Goal: Task Accomplishment & Management: Use online tool/utility

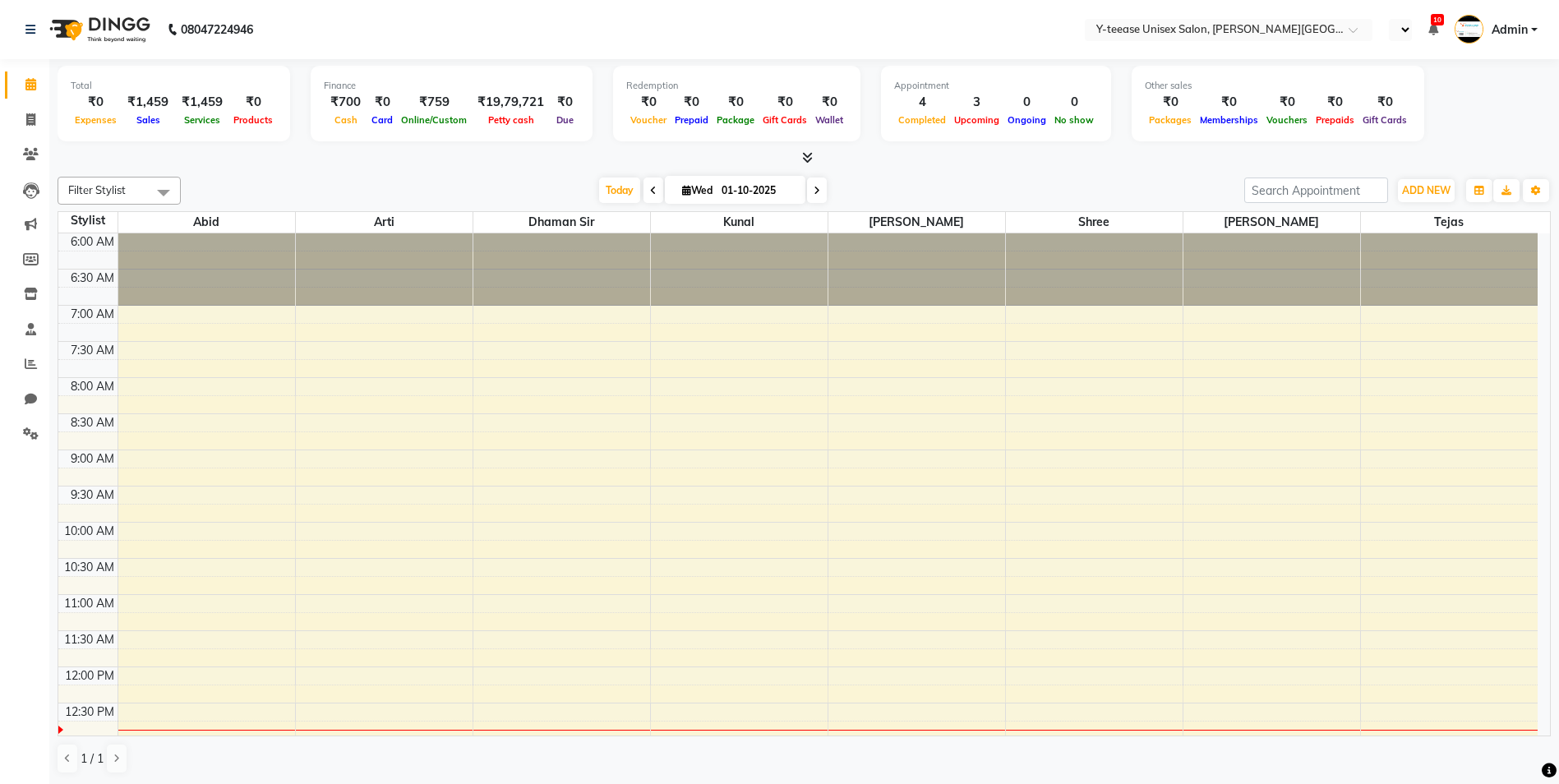
select select "en"
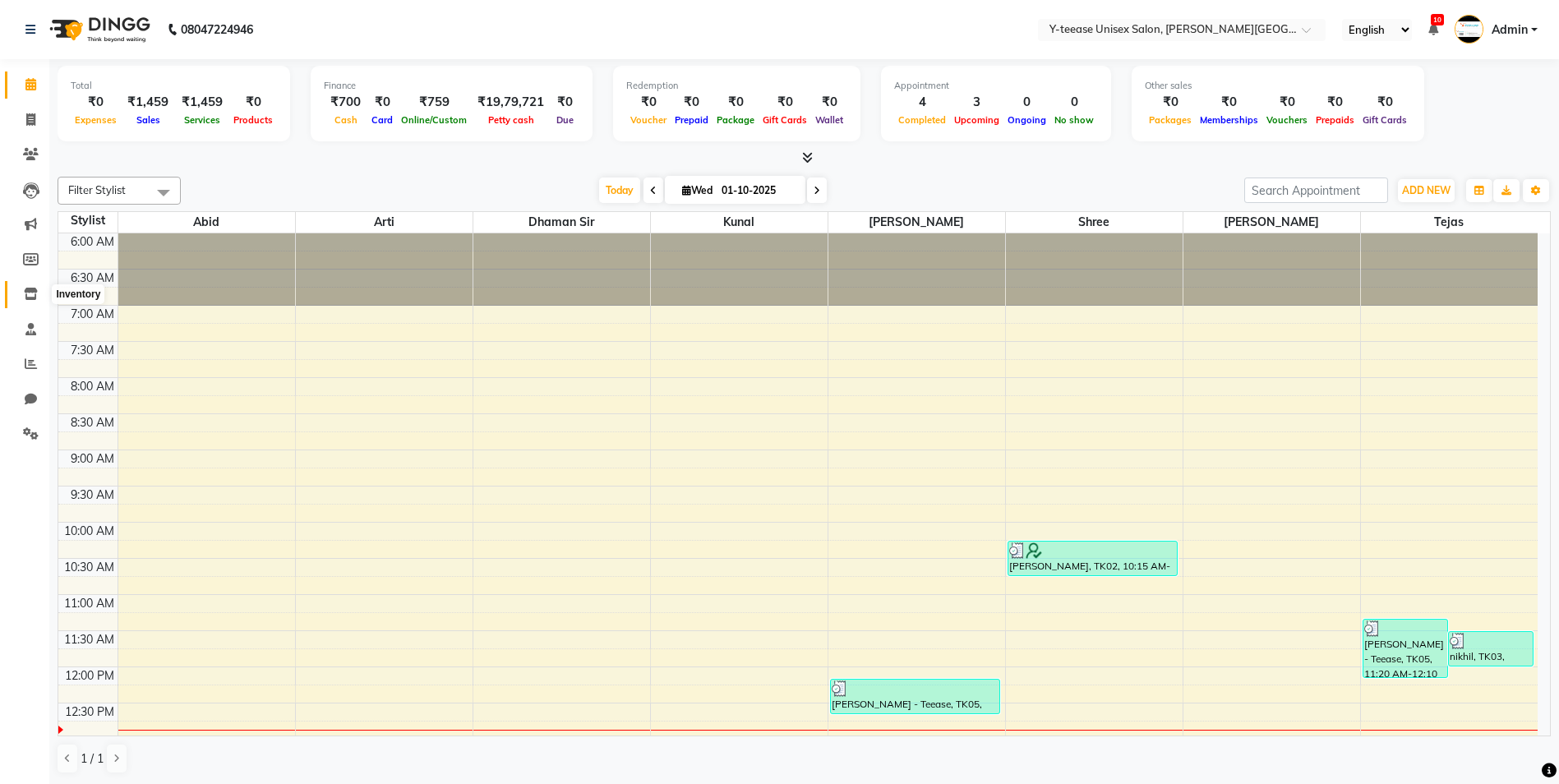
click at [26, 290] on icon at bounding box center [31, 293] width 14 height 12
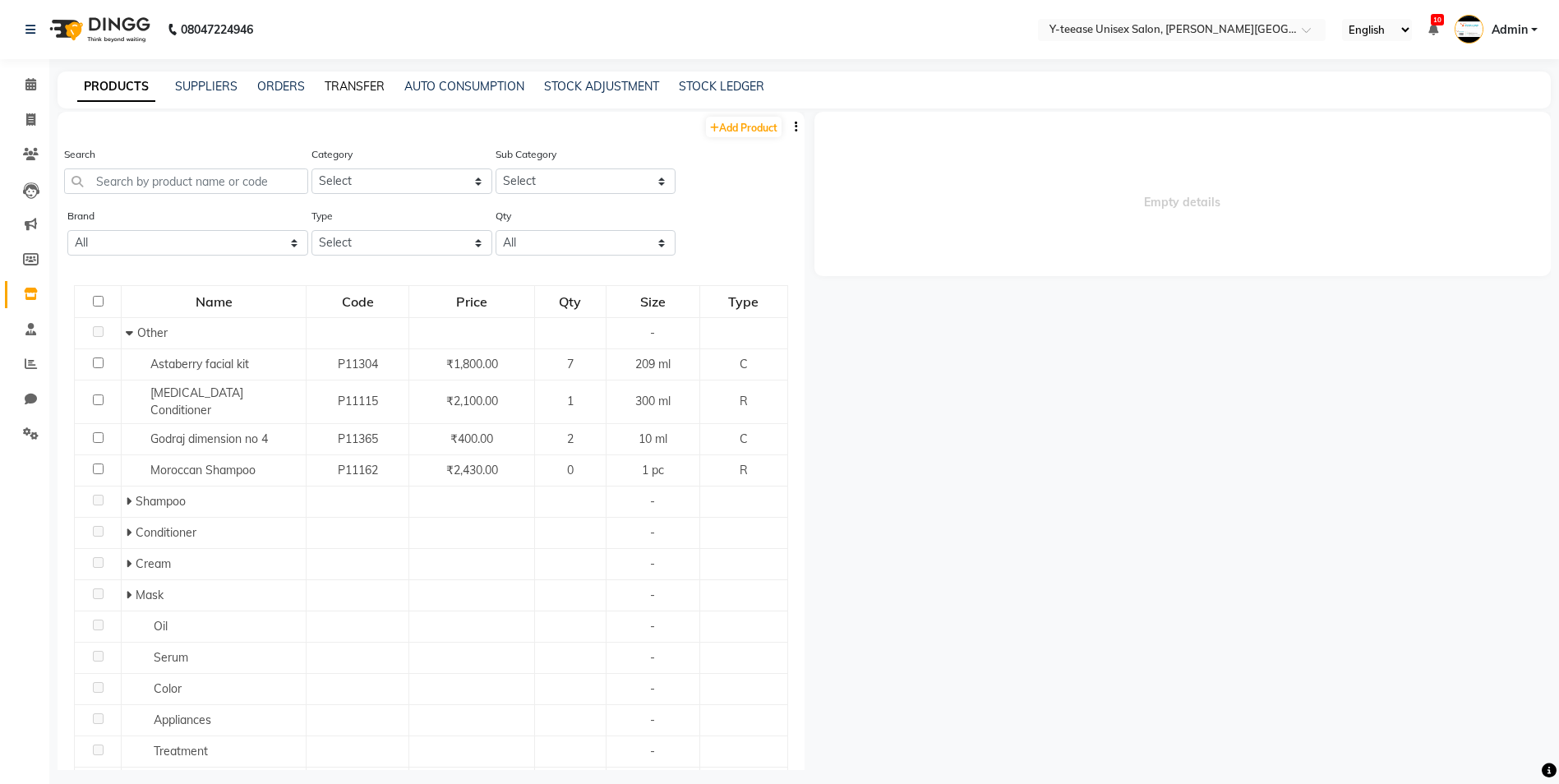
click at [366, 80] on link "TRANSFER" at bounding box center [355, 85] width 60 height 14
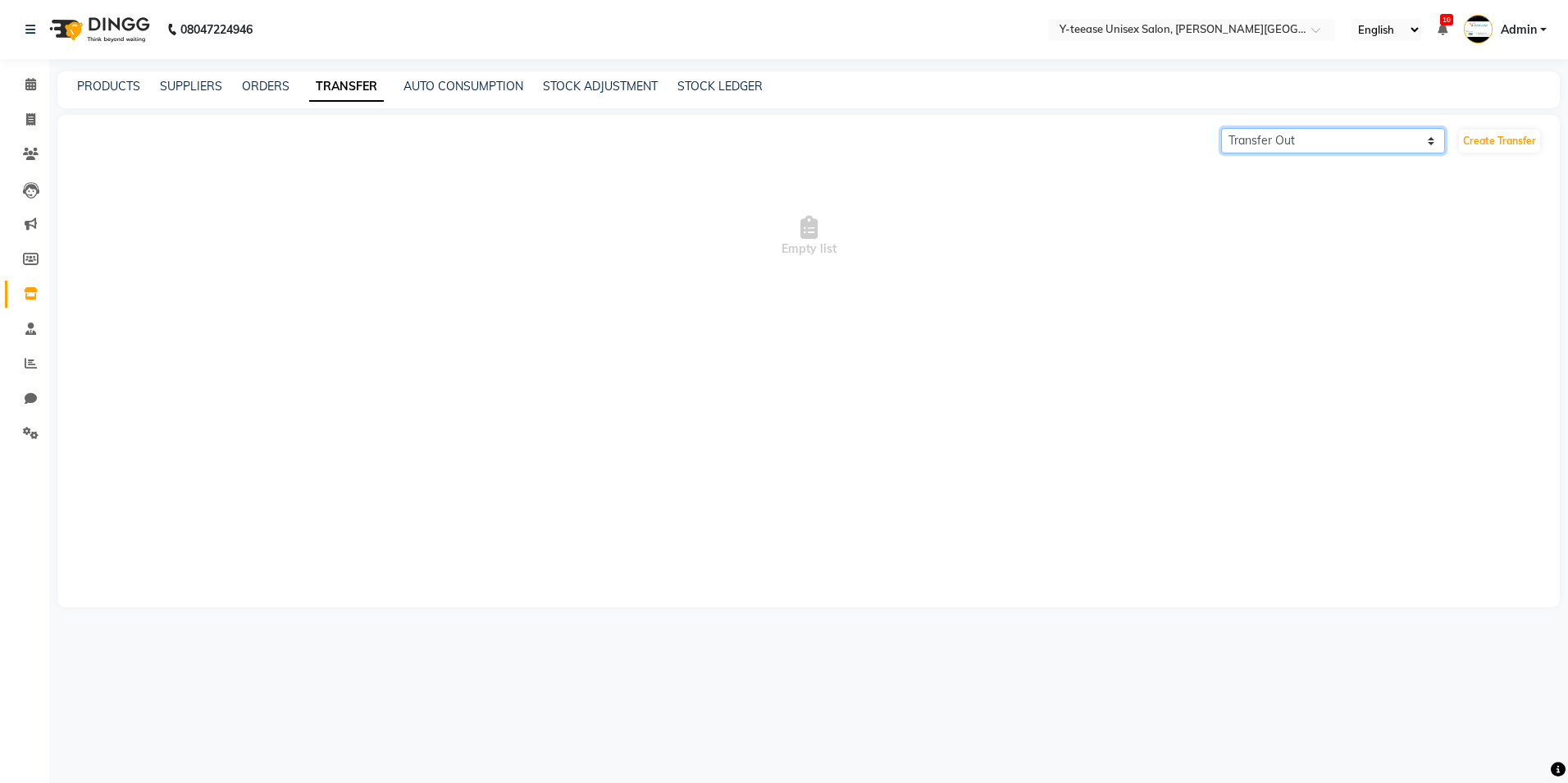
click at [1345, 137] on select "Transfer In Transfer Out" at bounding box center [1333, 141] width 224 height 26
select select "receiving"
click at [1221, 128] on select "Transfer In Transfer Out" at bounding box center [1333, 141] width 224 height 26
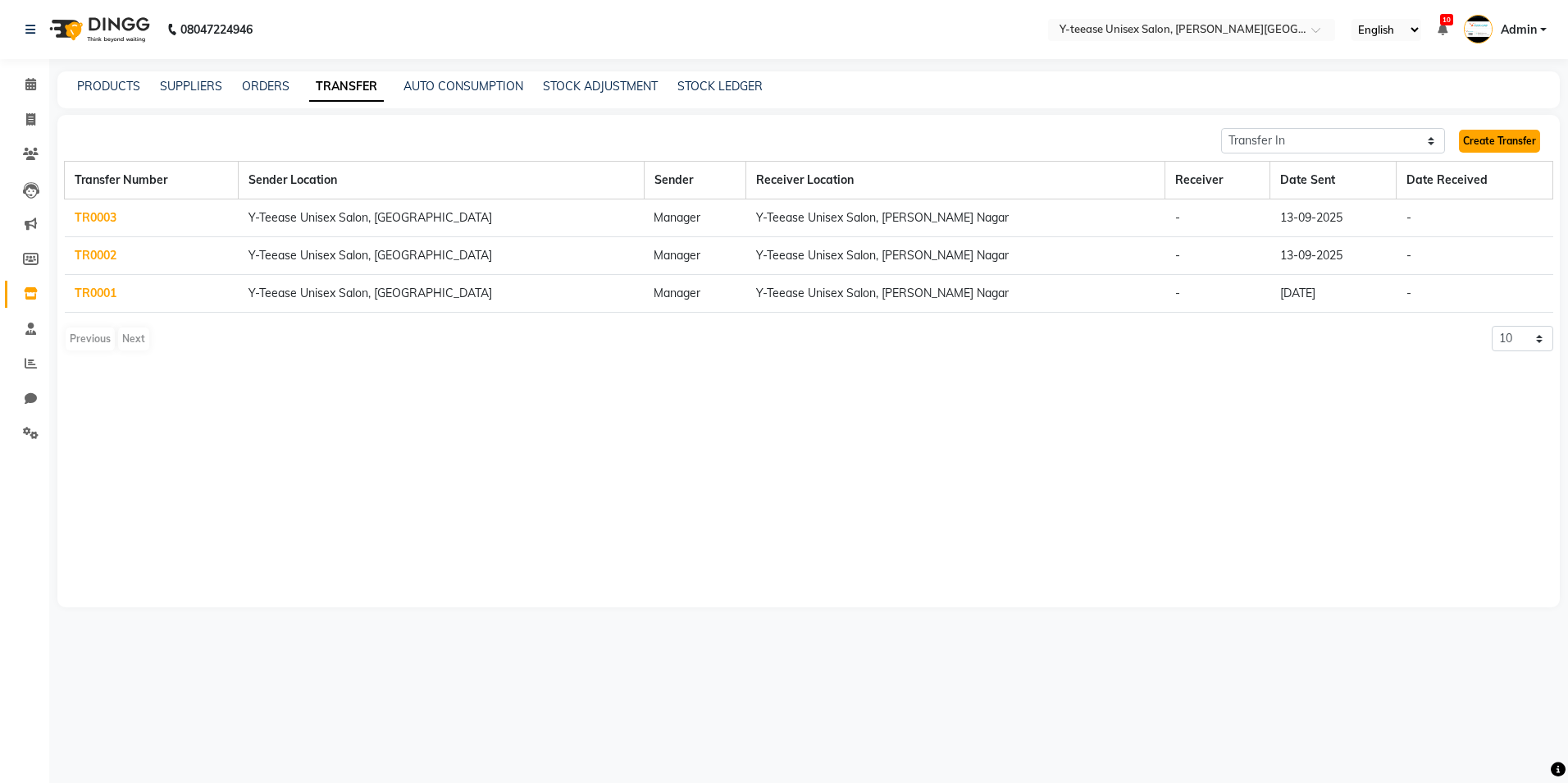
click at [1481, 141] on link "Create Transfer" at bounding box center [1499, 141] width 81 height 23
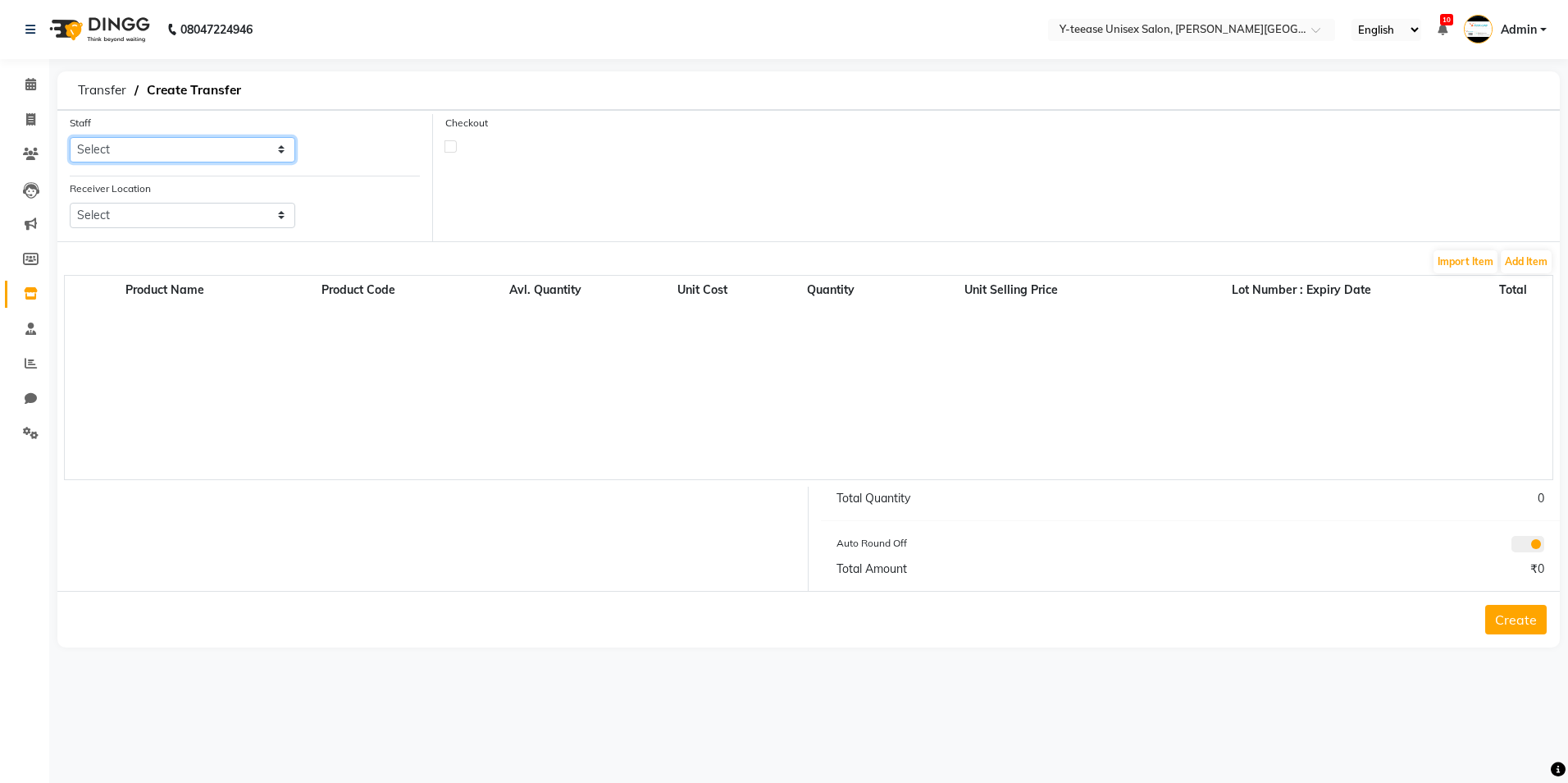
click at [154, 142] on select "Select [PERSON_NAME] Dhaman [PERSON_NAME] Shree [PERSON_NAME] [PERSON_NAME]" at bounding box center [183, 149] width 226 height 26
select select "84059"
click at [70, 137] on select "Select [PERSON_NAME] Dhaman [PERSON_NAME] Shree [PERSON_NAME] [PERSON_NAME]" at bounding box center [183, 149] width 226 height 26
click at [184, 219] on select "Select Y-teease Unisex Salon, [GEOGRAPHIC_DATA]" at bounding box center [183, 215] width 226 height 26
select select "13"
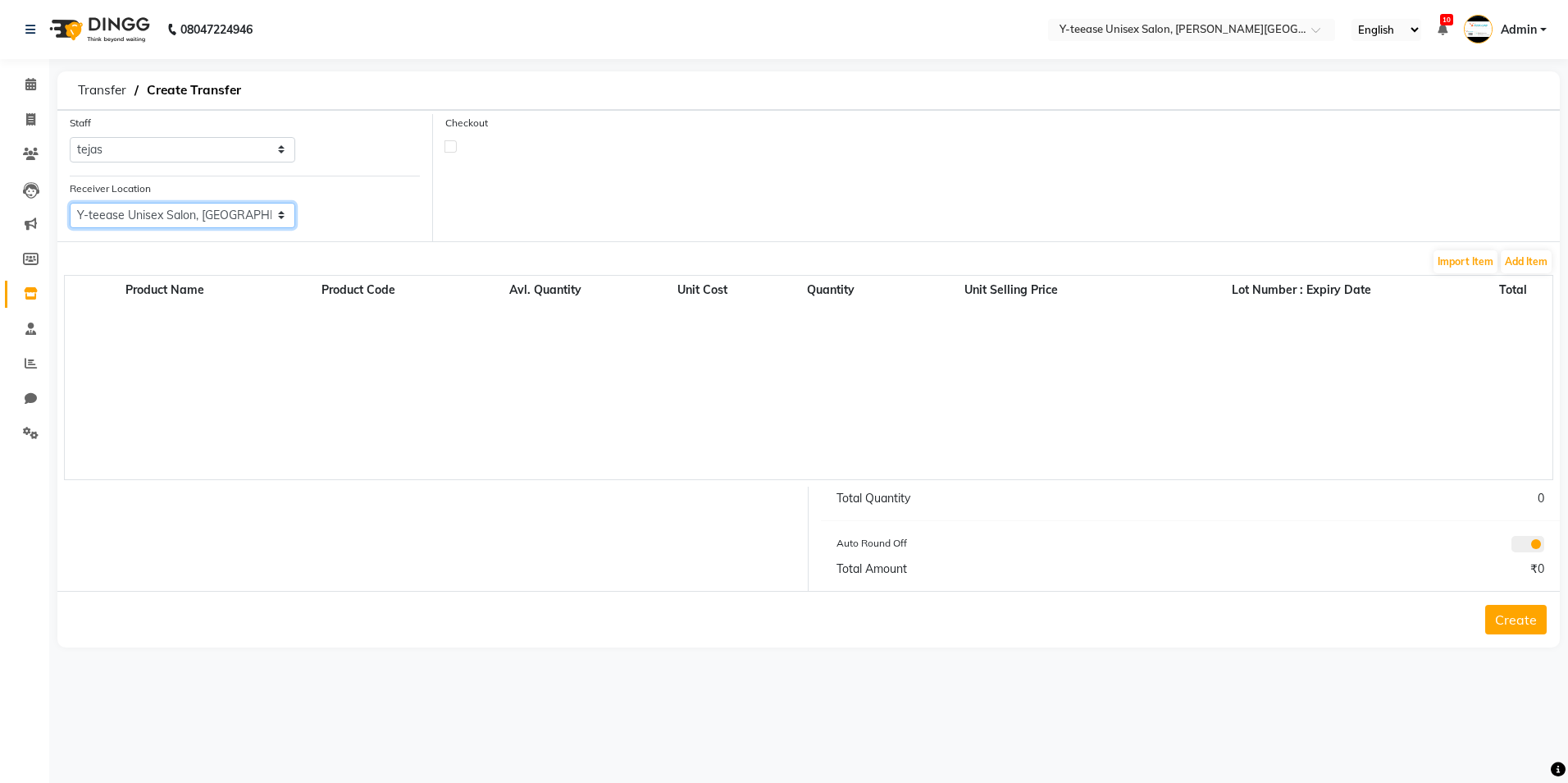
click at [70, 203] on select "Select Y-teease Unisex Salon, [GEOGRAPHIC_DATA]" at bounding box center [183, 215] width 226 height 26
click at [1526, 259] on button "Add Item" at bounding box center [1525, 261] width 51 height 23
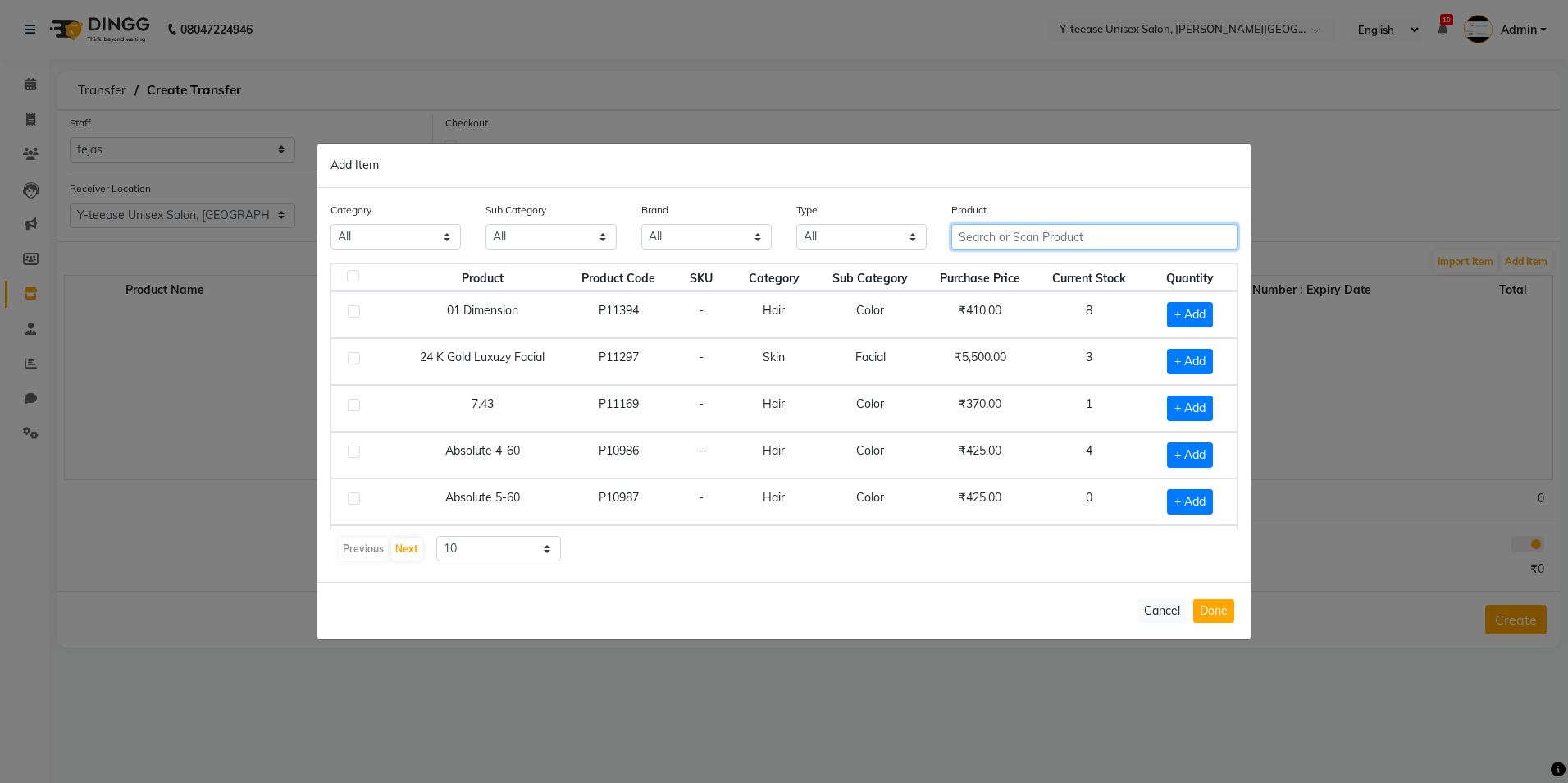
click at [1087, 244] on input "text" at bounding box center [1093, 236] width 286 height 26
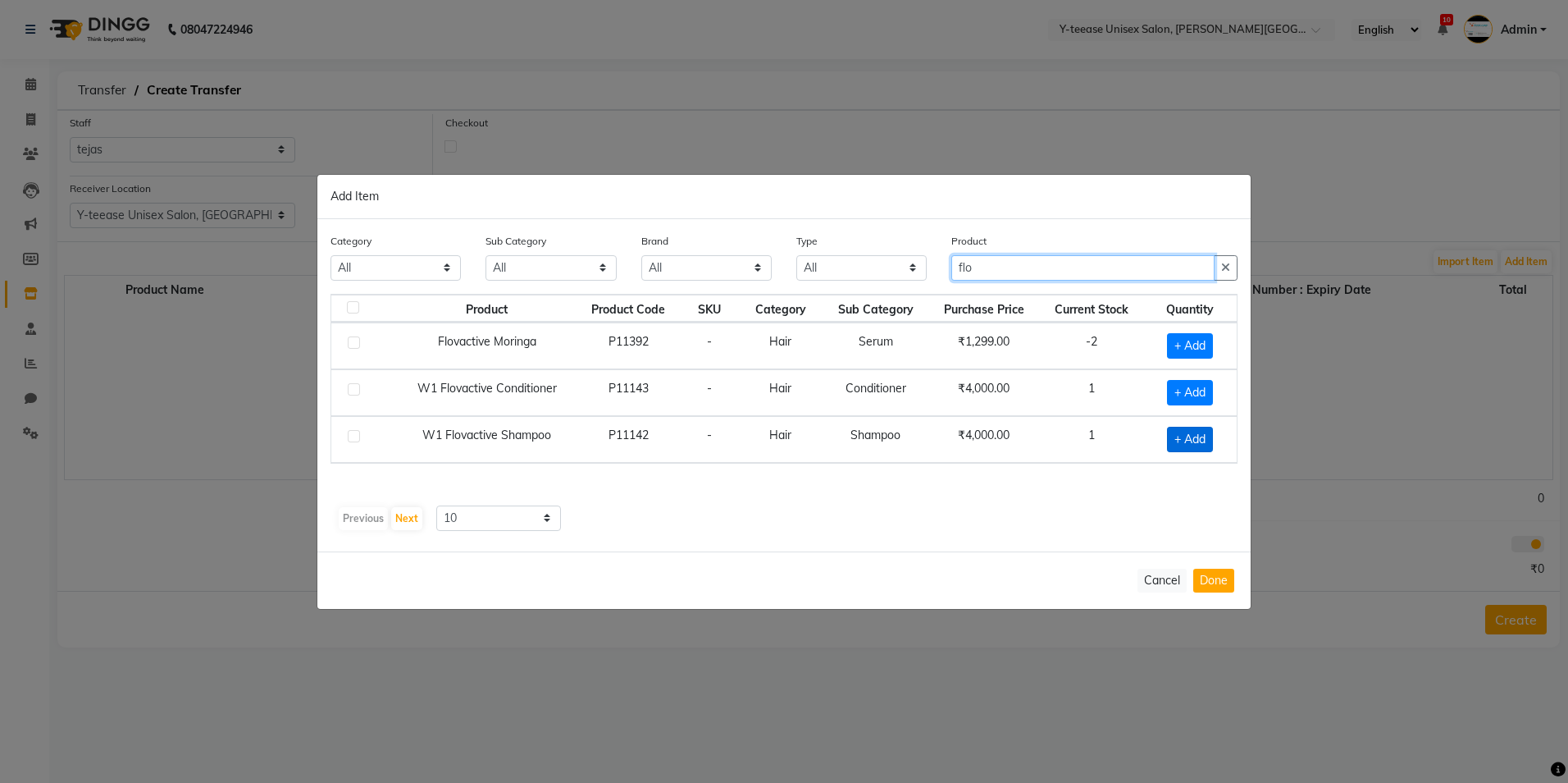
type input "flo"
click at [1191, 438] on span "+ Add" at bounding box center [1190, 439] width 46 height 26
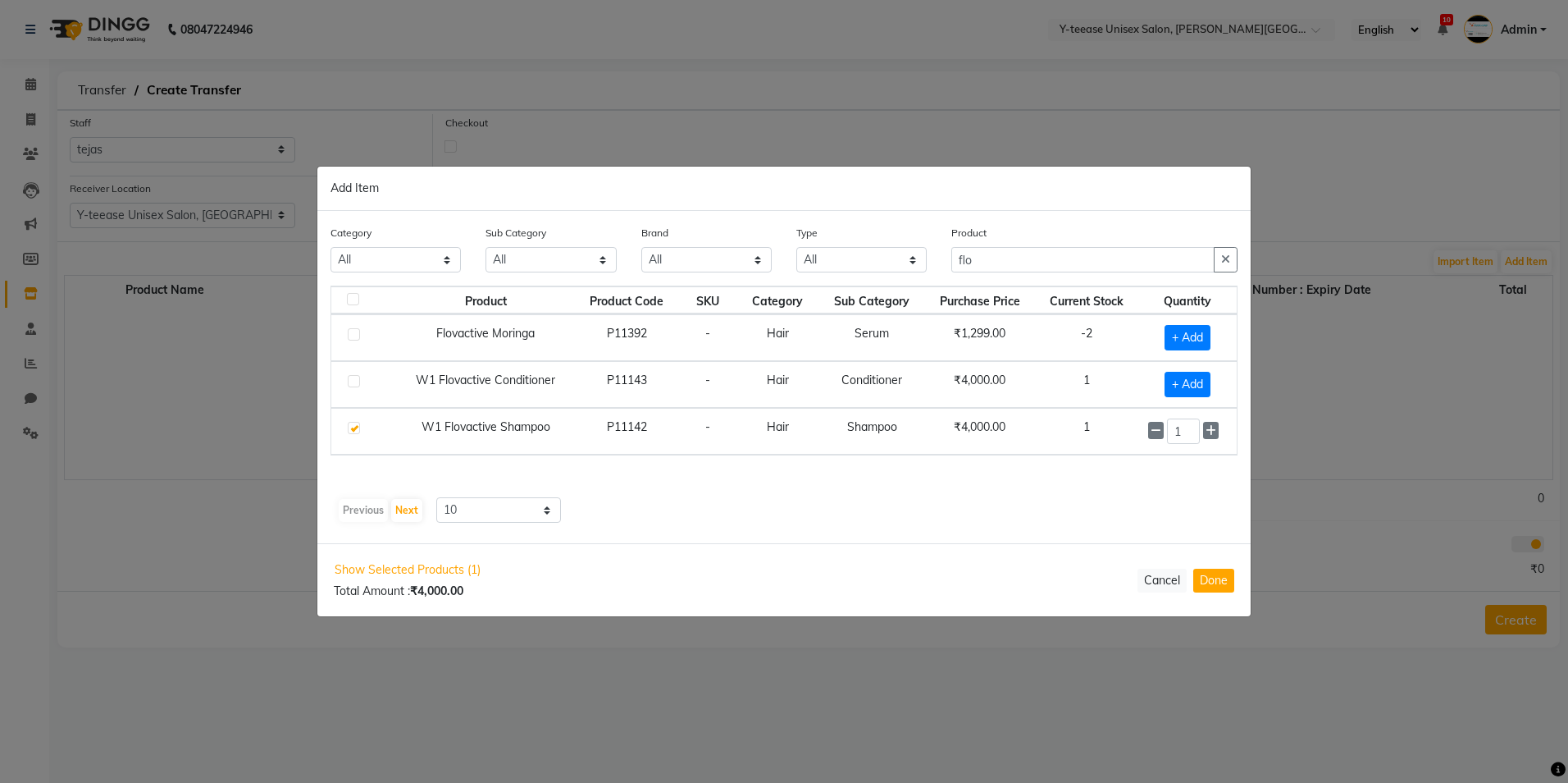
checkbox input "true"
click at [1210, 586] on button "Done" at bounding box center [1213, 580] width 41 height 24
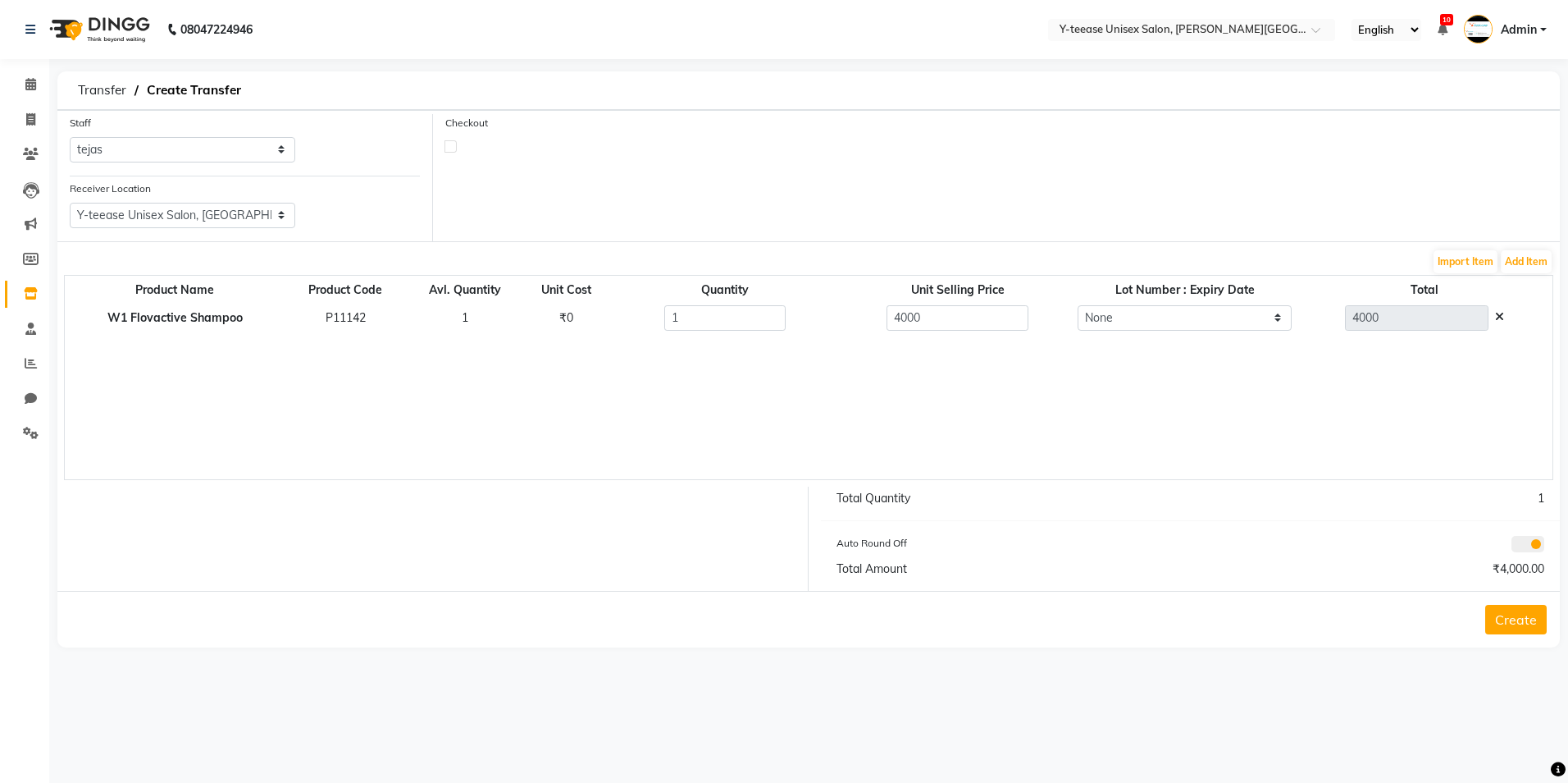
click at [1506, 623] on button "Create" at bounding box center [1515, 619] width 61 height 30
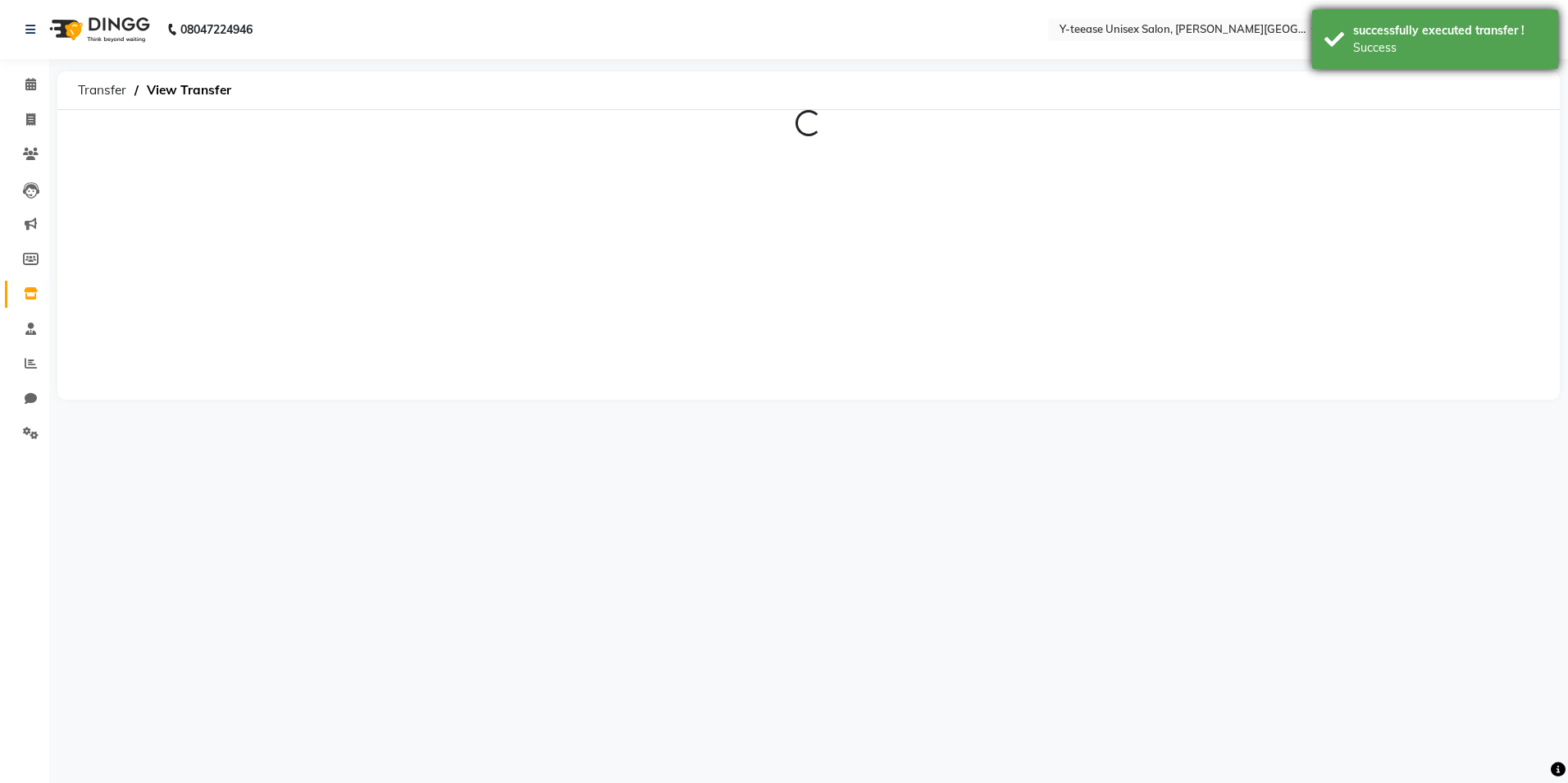
click at [1408, 28] on div "successfully executed transfer !" at bounding box center [1448, 31] width 192 height 17
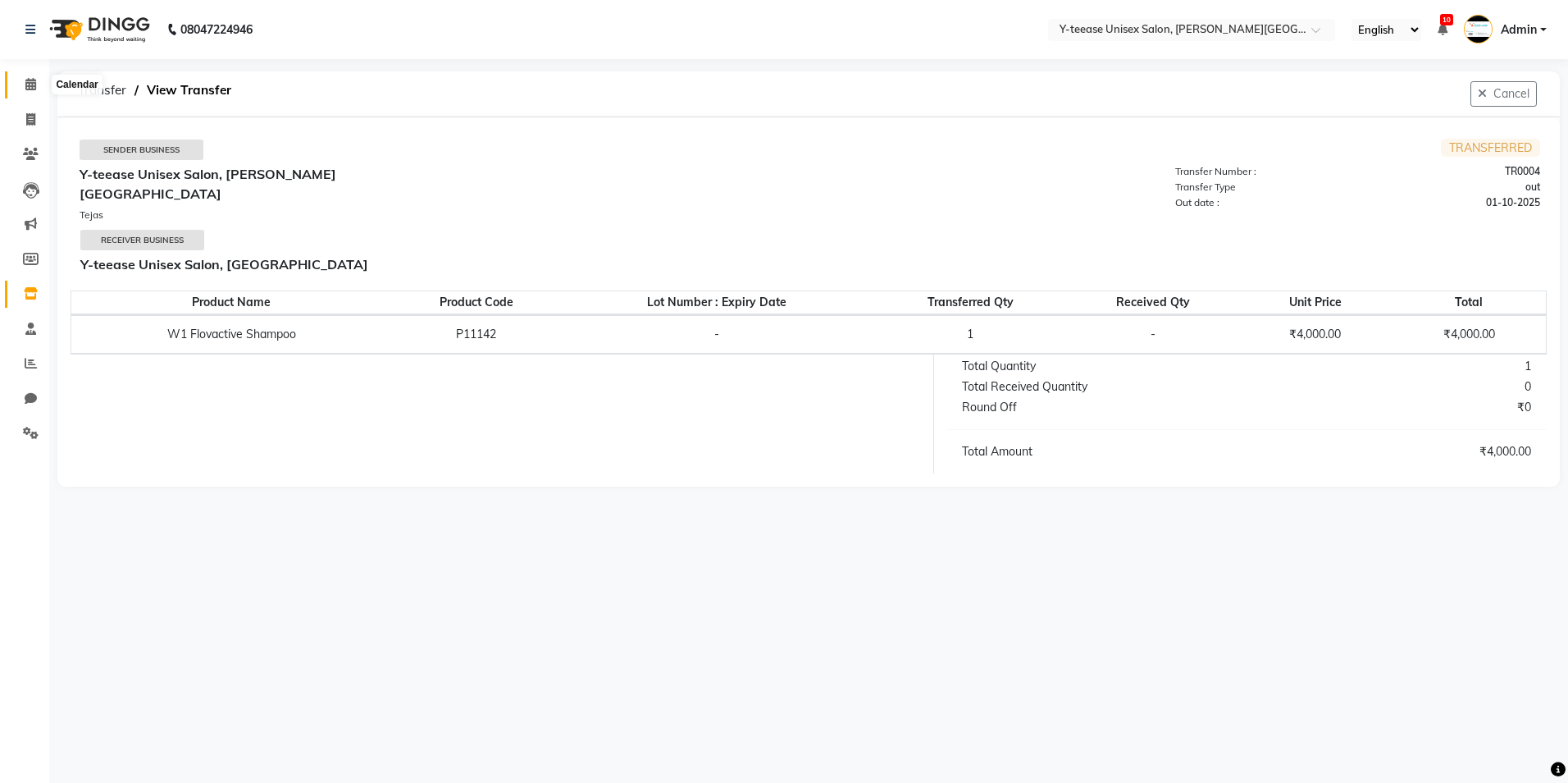
click at [28, 85] on icon at bounding box center [31, 83] width 11 height 12
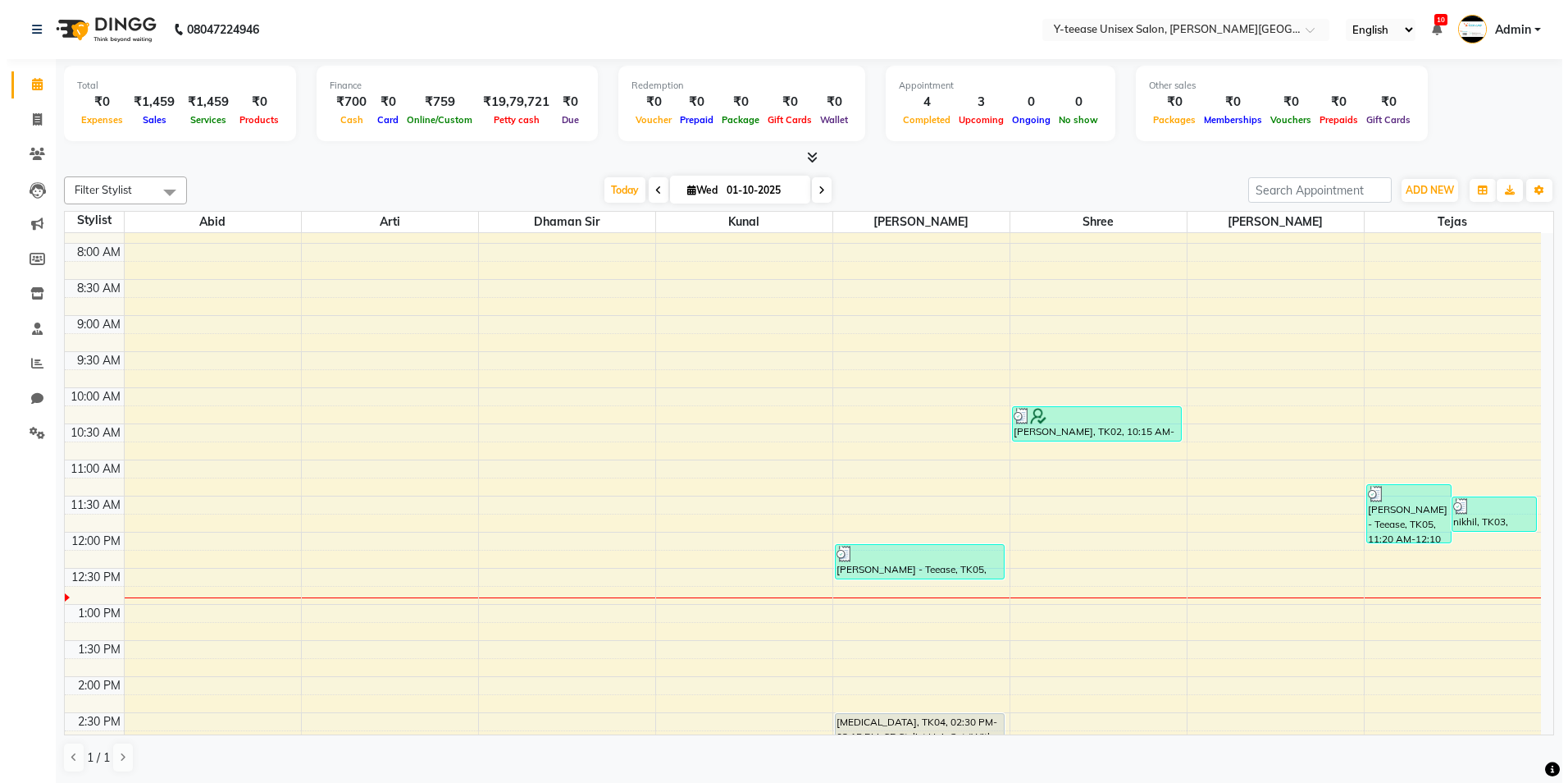
scroll to position [164, 0]
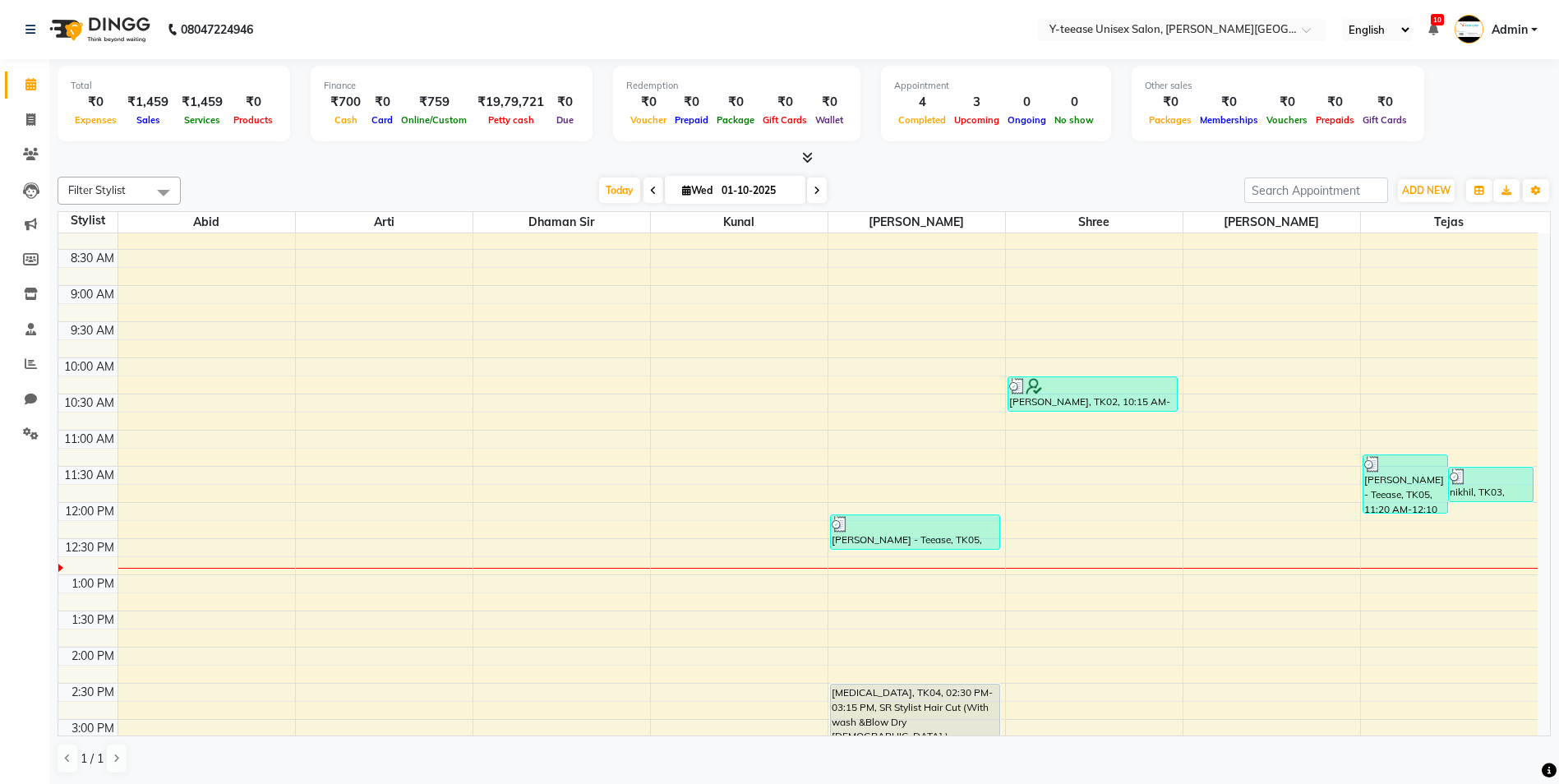
click at [1525, 30] on span "Admin" at bounding box center [1510, 30] width 36 height 17
click at [1461, 112] on link "Sign out" at bounding box center [1453, 118] width 151 height 26
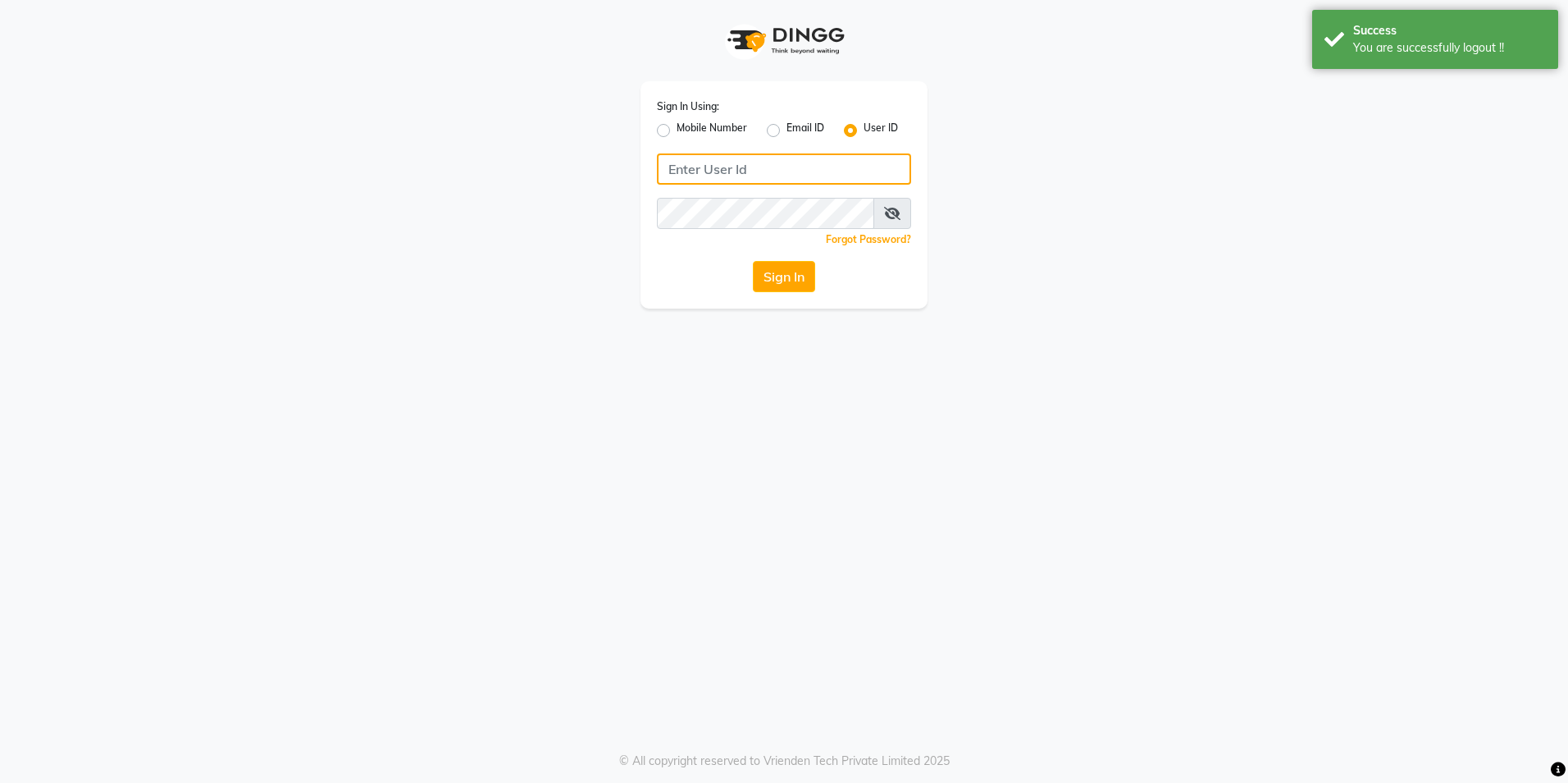
type input "8999679795"
